Goal: Find specific page/section

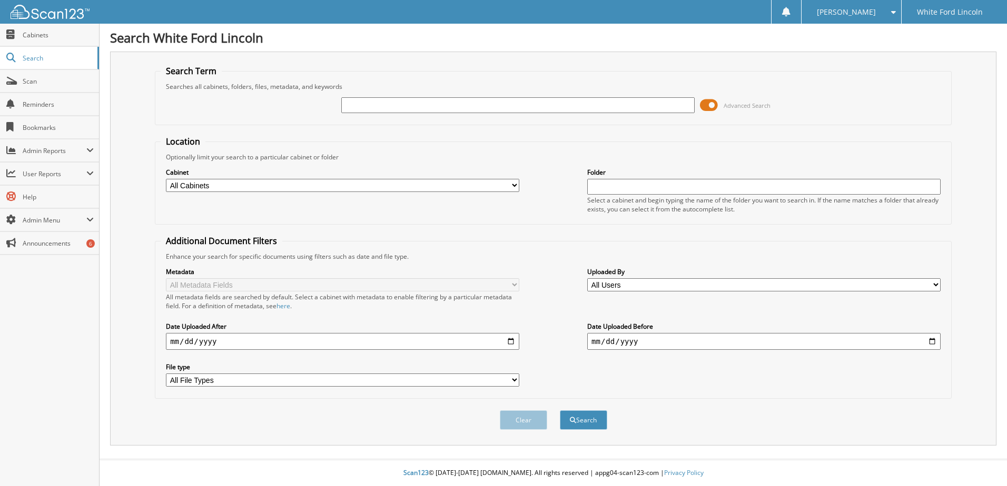
click at [367, 105] on input "text" at bounding box center [517, 105] width 353 height 16
type input "nt99758"
click at [560, 411] on button "Search" at bounding box center [583, 420] width 47 height 19
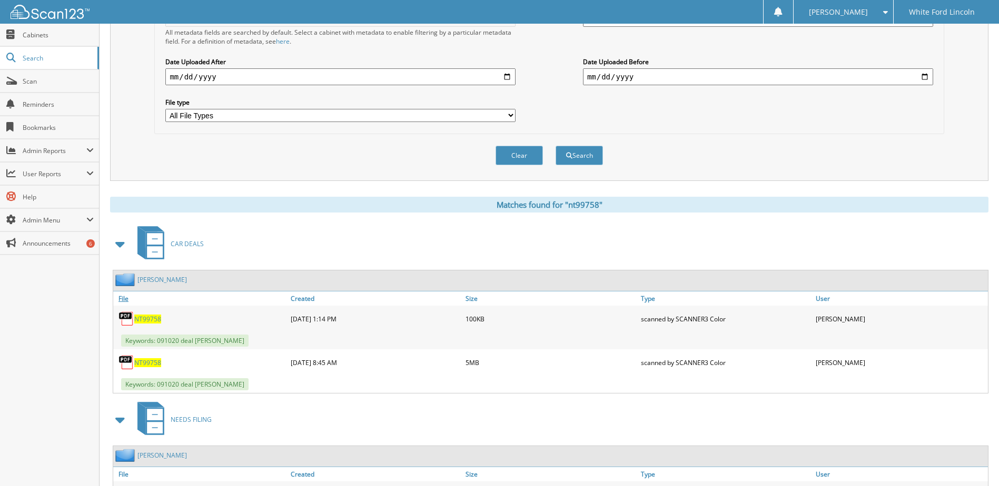
scroll to position [263, 0]
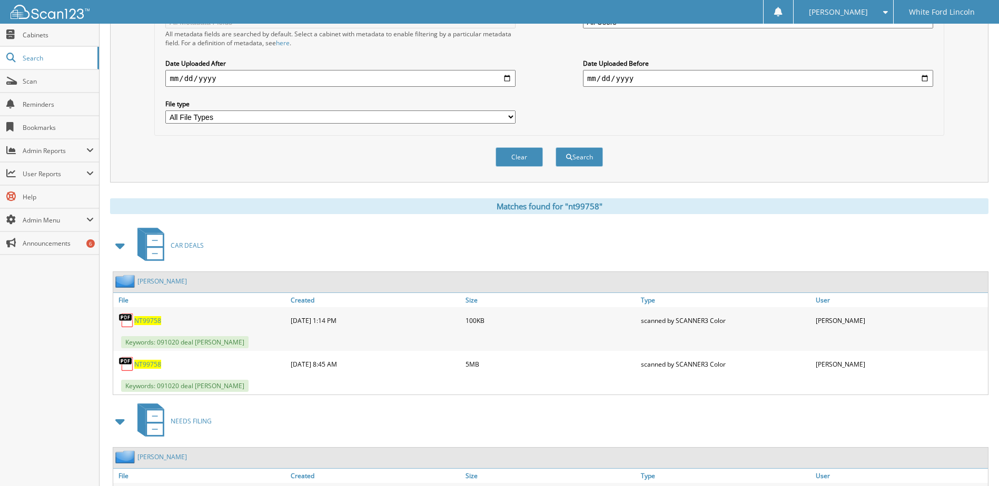
click at [154, 363] on span "NT99758" at bounding box center [147, 364] width 27 height 9
